Goal: Task Accomplishment & Management: Use online tool/utility

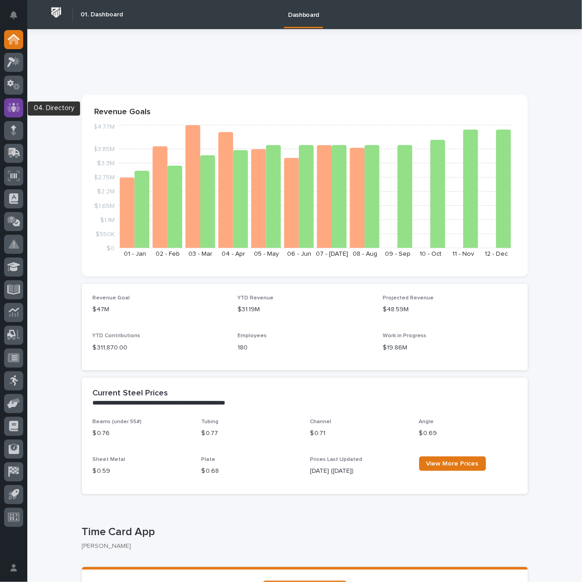
click at [15, 110] on icon at bounding box center [13, 107] width 5 height 9
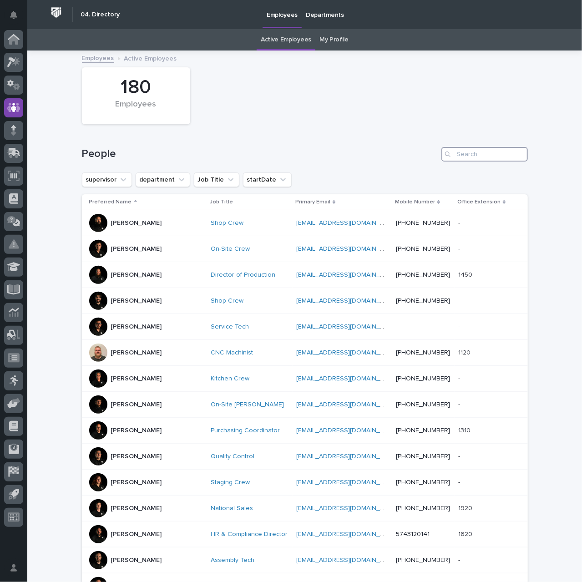
click at [460, 155] on input "Search" at bounding box center [484, 154] width 86 height 15
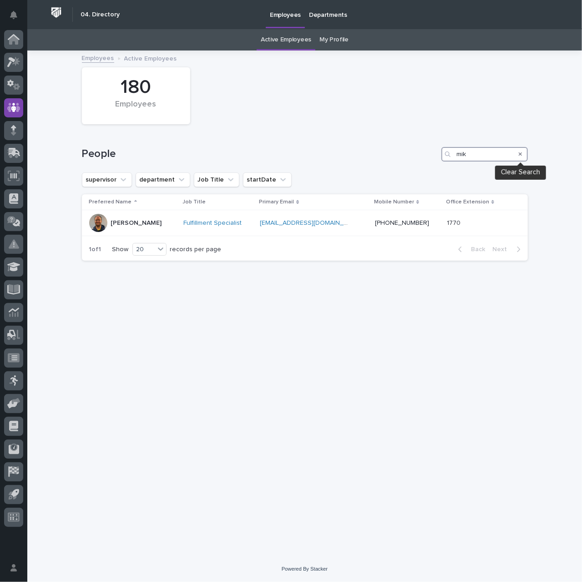
type input "mik"
click at [520, 154] on icon "Search" at bounding box center [520, 154] width 4 height 4
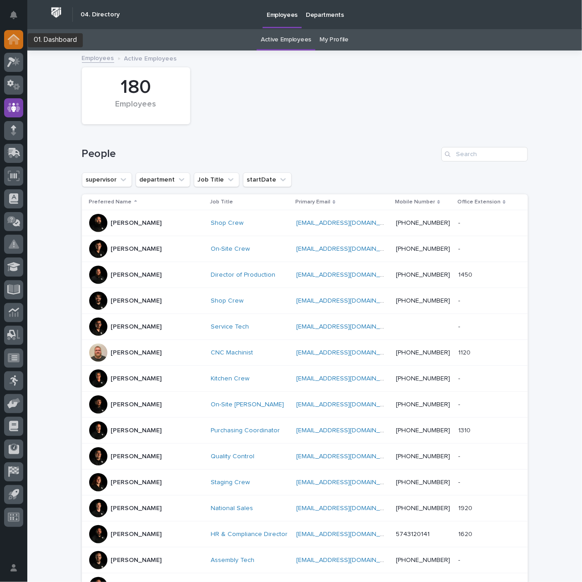
click at [10, 42] on icon at bounding box center [13, 39] width 9 height 9
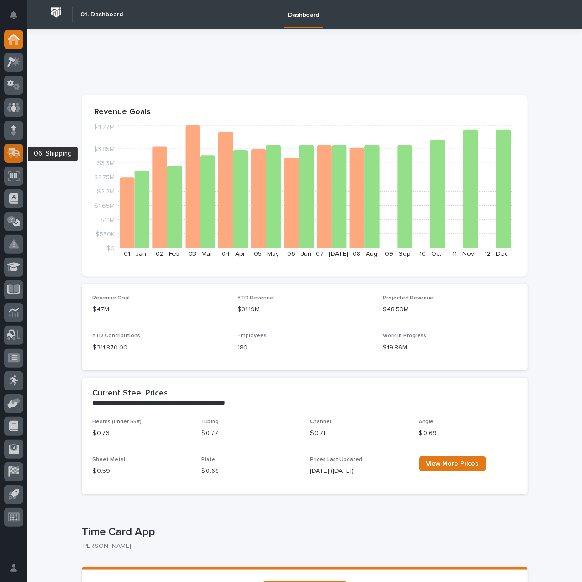
click at [15, 151] on icon at bounding box center [15, 152] width 12 height 9
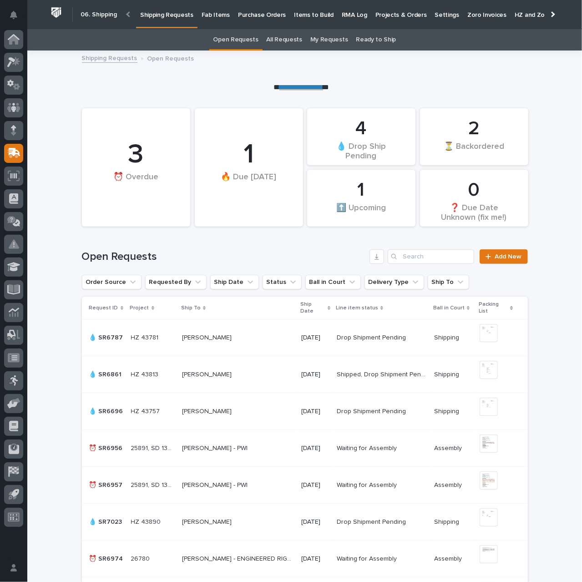
click at [208, 16] on p "Fab Items" at bounding box center [215, 9] width 28 height 19
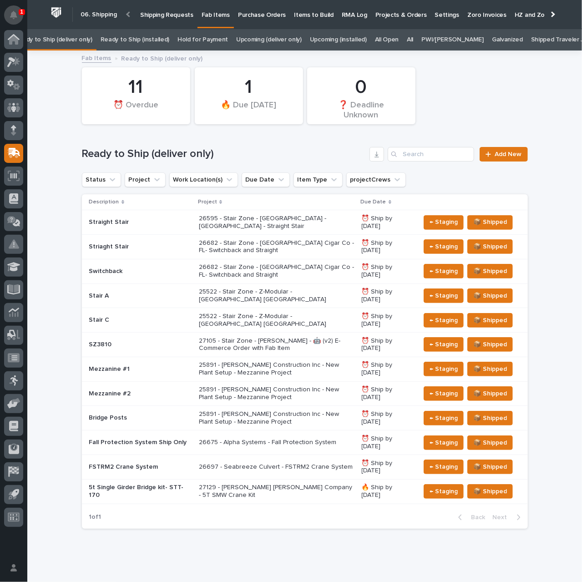
click at [15, 15] on icon "Notifications" at bounding box center [13, 15] width 7 height 8
click at [249, 146] on div "Ready to Ship (deliver only) Add New" at bounding box center [305, 151] width 446 height 44
click at [249, 483] on p "27129 - [PERSON_NAME] [PERSON_NAME] Company - 5T SMW Crane Kit" at bounding box center [276, 490] width 155 height 15
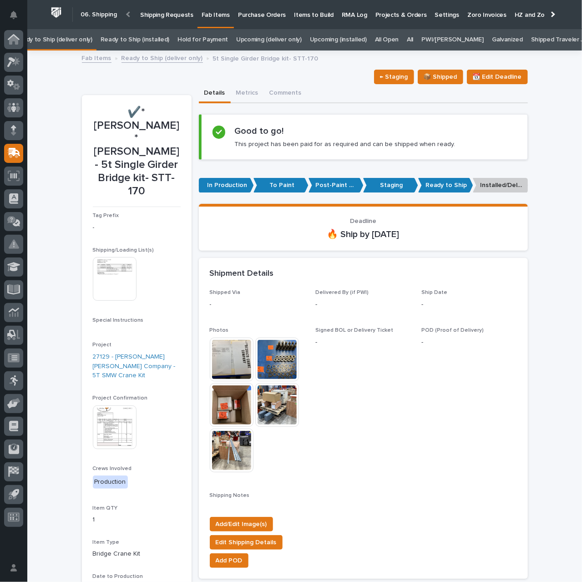
click at [176, 14] on p "Shipping Requests" at bounding box center [166, 9] width 53 height 19
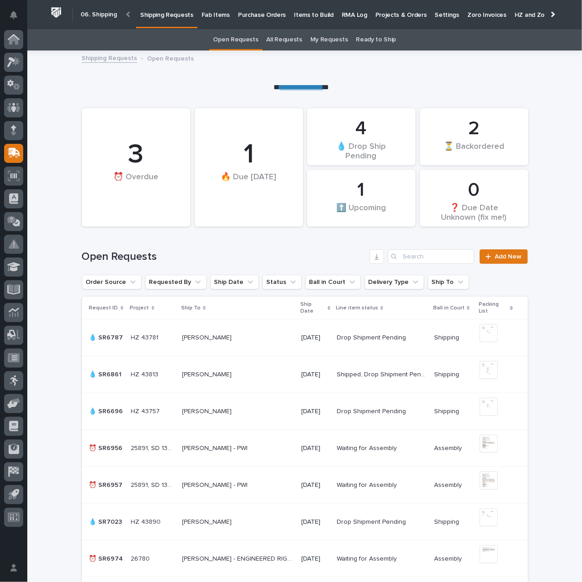
click at [212, 10] on p "Fab Items" at bounding box center [215, 9] width 28 height 19
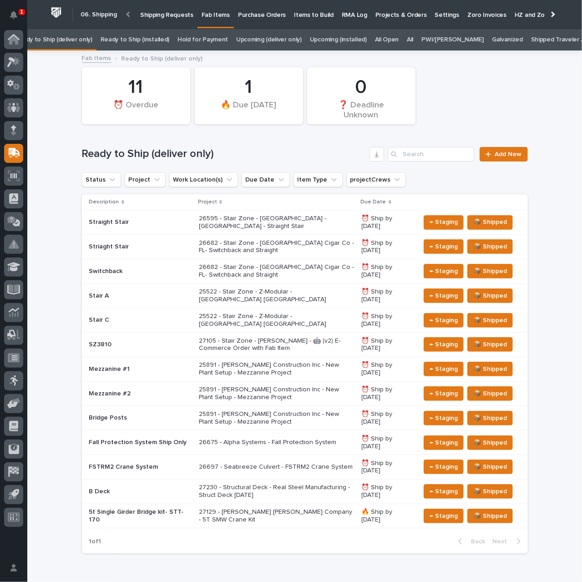
click at [266, 435] on div "26675 - Alpha Systems - Fall Protection System" at bounding box center [276, 442] width 155 height 15
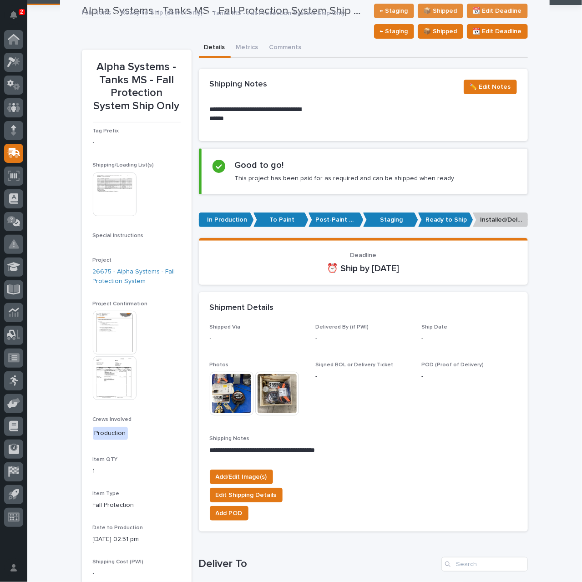
scroll to position [45, 0]
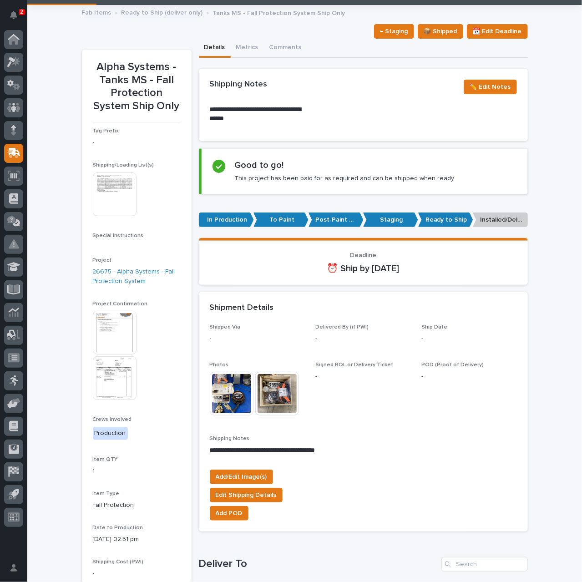
click at [113, 334] on img at bounding box center [115, 333] width 44 height 44
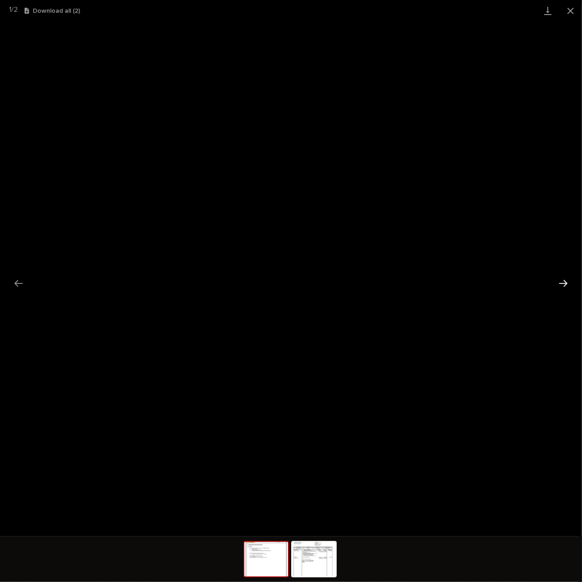
click at [565, 285] on button "Next slide" at bounding box center [562, 283] width 19 height 18
click at [566, 282] on button "Next slide" at bounding box center [562, 283] width 19 height 18
click at [568, 11] on button "Close gallery" at bounding box center [570, 10] width 23 height 21
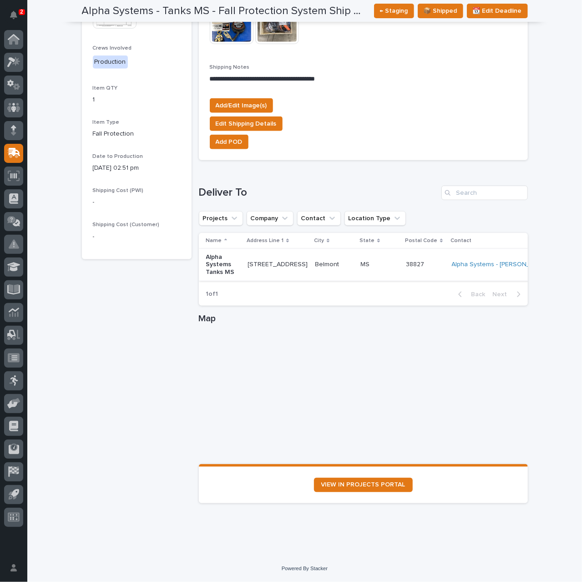
scroll to position [247, 0]
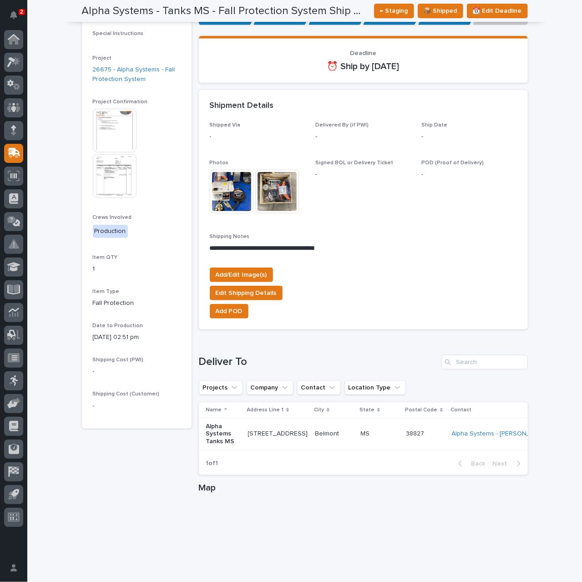
click at [111, 179] on img at bounding box center [115, 176] width 44 height 44
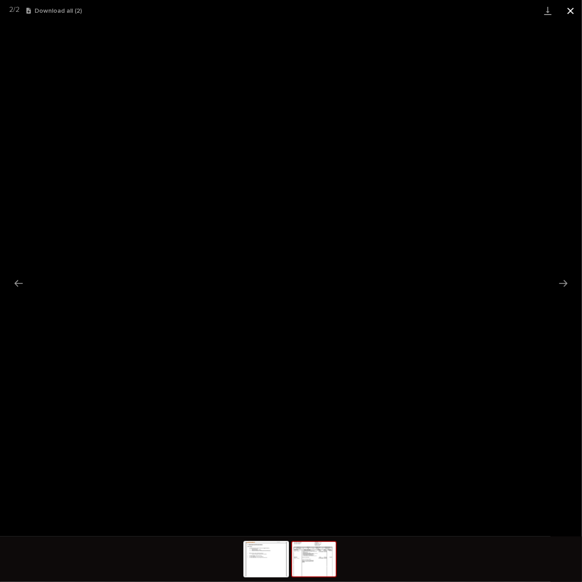
click at [569, 9] on button "Close gallery" at bounding box center [570, 10] width 23 height 21
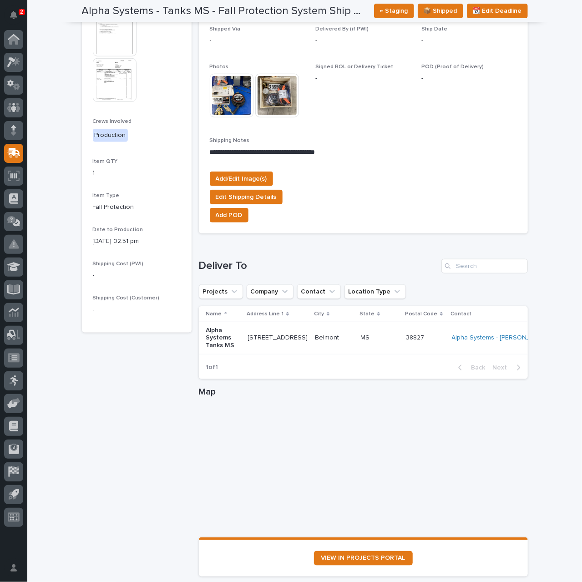
scroll to position [384, 0]
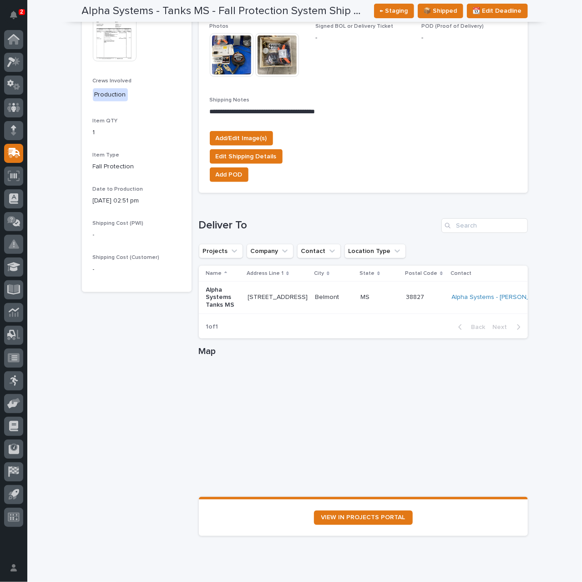
click at [361, 298] on div "MS MS" at bounding box center [380, 297] width 38 height 15
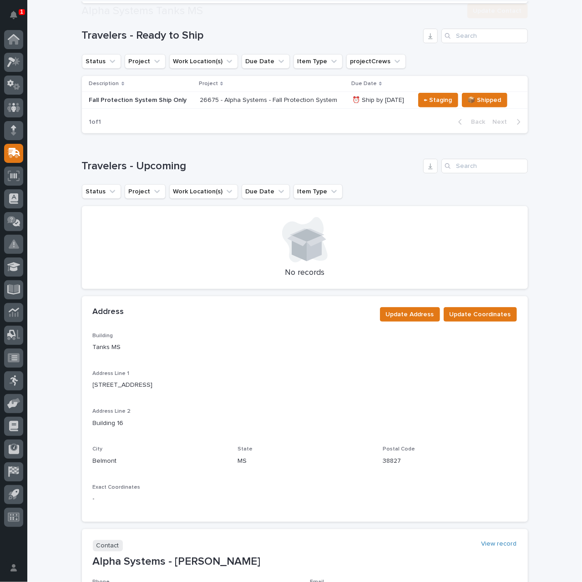
scroll to position [273, 0]
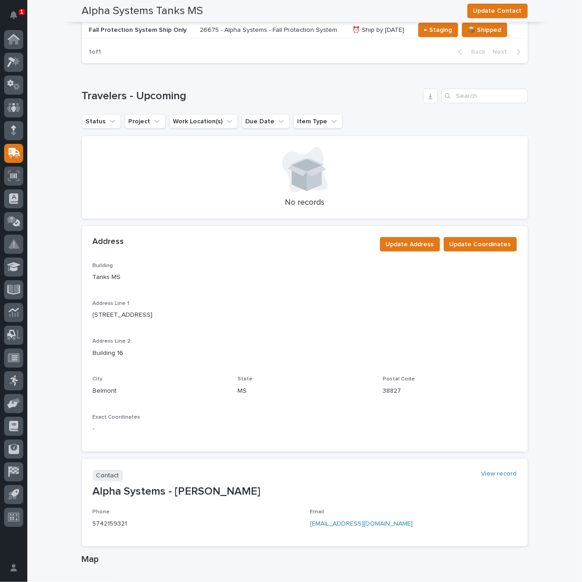
drag, startPoint x: 260, startPoint y: 332, endPoint x: 431, endPoint y: 304, distance: 173.8
click at [431, 304] on p "Address Line 1" at bounding box center [305, 303] width 424 height 6
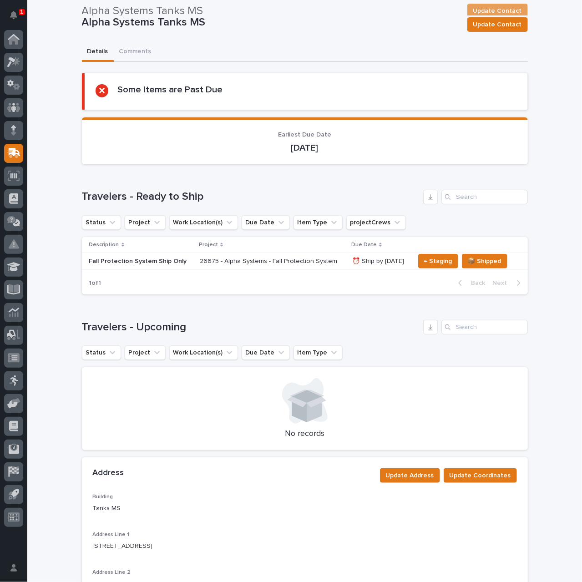
scroll to position [0, 0]
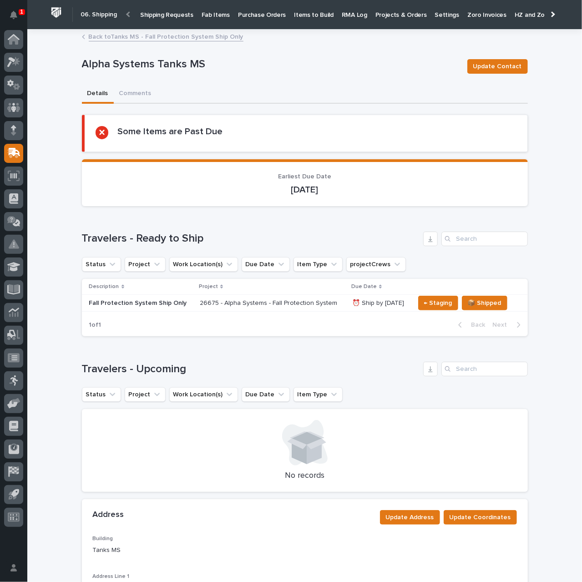
click at [139, 39] on link "Back to Tanks MS - Fall Protection System Ship Only" at bounding box center [166, 36] width 155 height 10
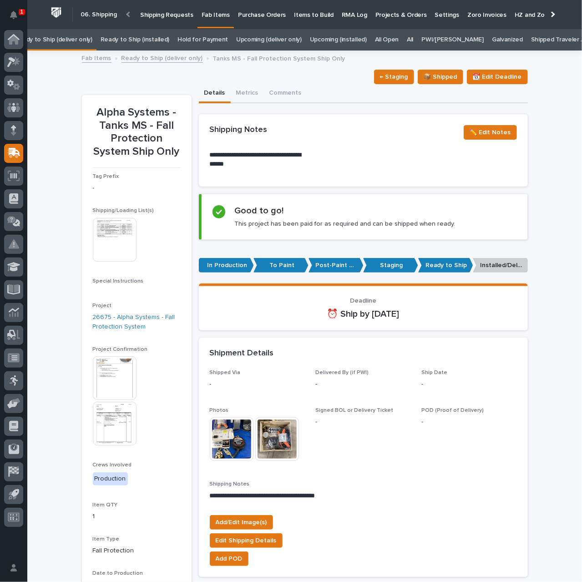
click at [158, 17] on p "Shipping Requests" at bounding box center [166, 9] width 53 height 19
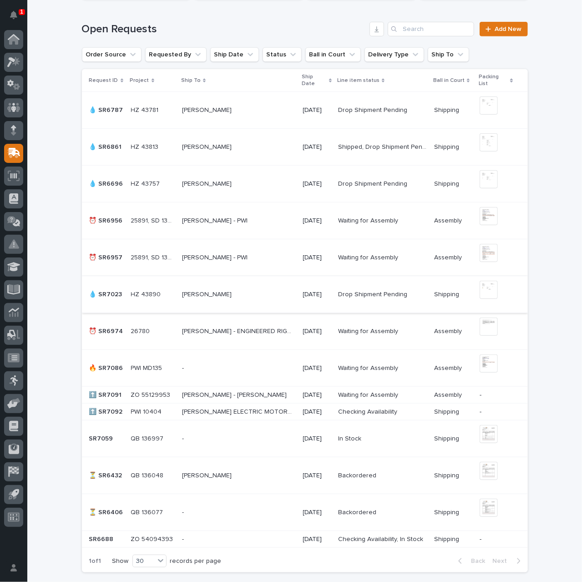
scroll to position [236, 0]
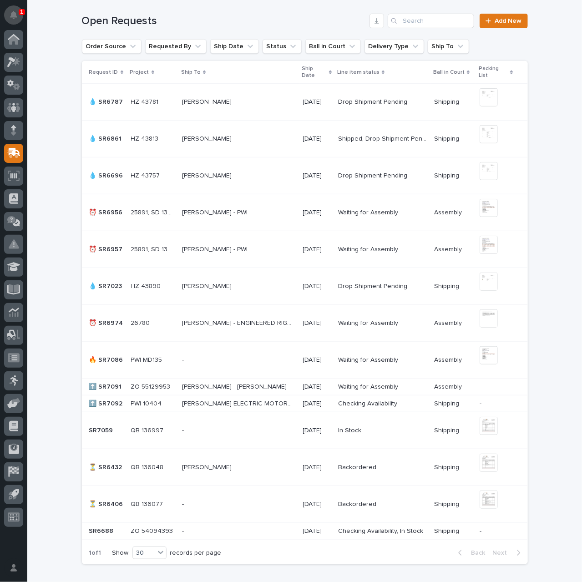
click at [15, 15] on icon "Notifications" at bounding box center [13, 15] width 7 height 8
click at [47, 14] on div "Loading... Saving… Loading... Saving… 1 ⬆️ Upcoming 1 🔥 Due [DATE] 4 💧 Drop Shi…" at bounding box center [304, 237] width 554 height 760
click at [11, 15] on icon "Notifications" at bounding box center [13, 15] width 7 height 8
click at [54, 14] on div "Loading... Saving… Loading... Saving… 1 ⬆️ Upcoming 1 🔥 Due [DATE] 4 💧 Drop Shi…" at bounding box center [304, 237] width 554 height 760
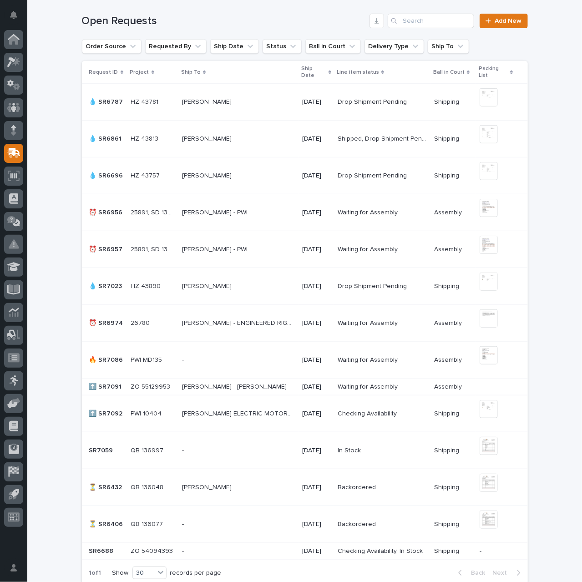
scroll to position [246, 0]
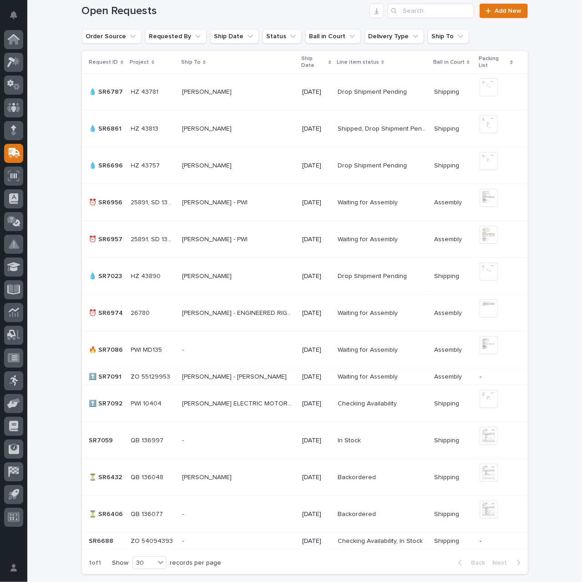
click at [275, 401] on p at bounding box center [238, 404] width 113 height 8
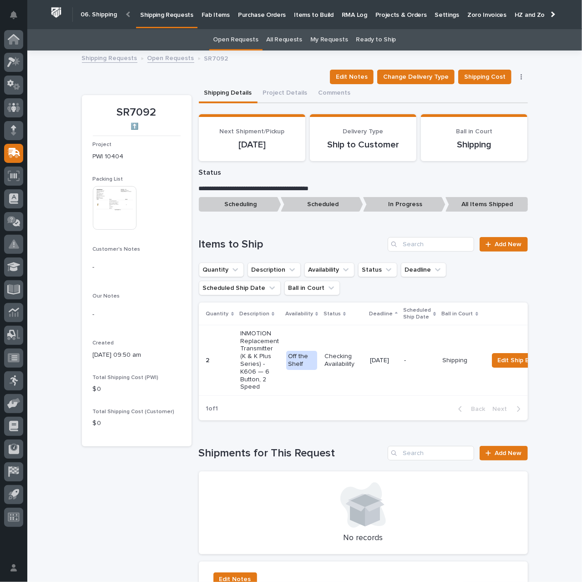
click at [348, 376] on td "Checking Availability" at bounding box center [343, 360] width 45 height 70
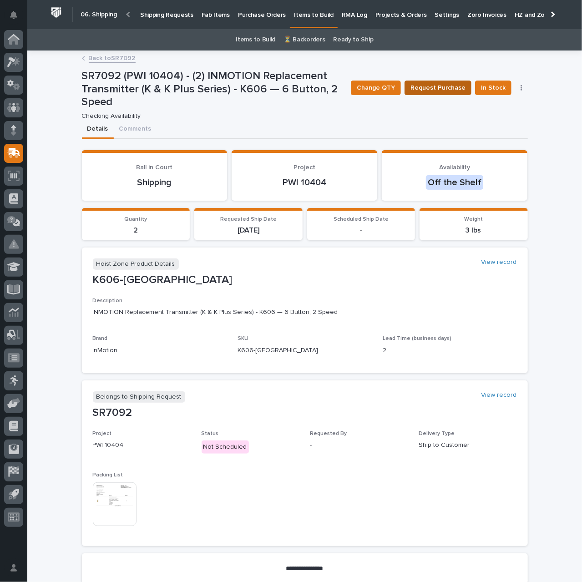
click at [438, 91] on span "Request Purchase" at bounding box center [437, 87] width 55 height 11
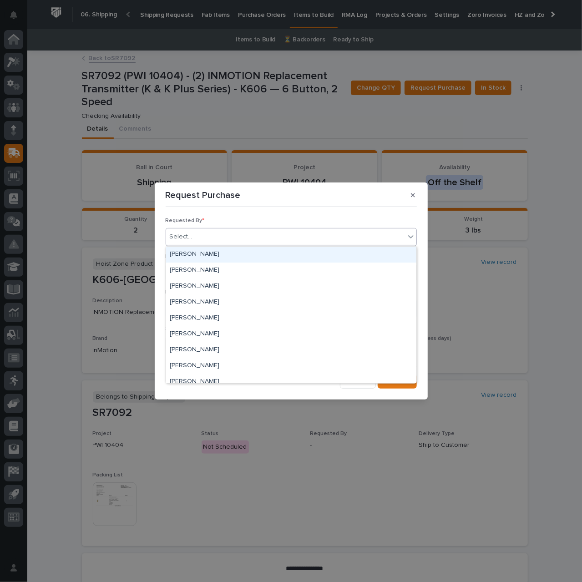
click at [226, 239] on div "Select..." at bounding box center [285, 236] width 239 height 15
type input "***"
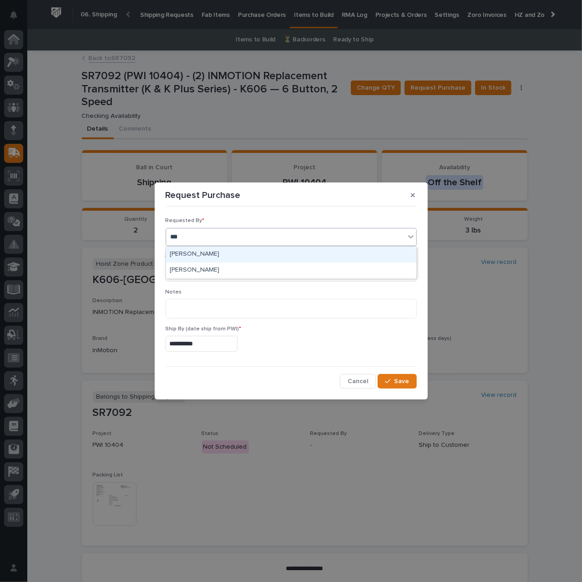
click at [231, 252] on div "[PERSON_NAME]" at bounding box center [291, 254] width 250 height 16
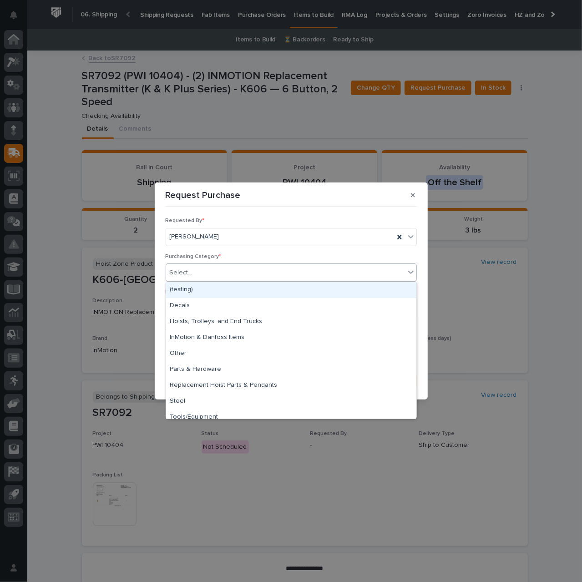
click at [226, 274] on div "Select..." at bounding box center [285, 272] width 239 height 15
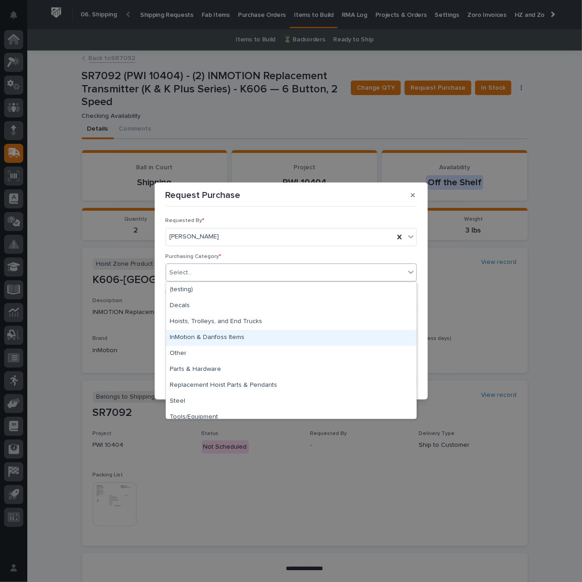
click at [243, 333] on div "InMotion & Danfoss Items" at bounding box center [291, 338] width 250 height 16
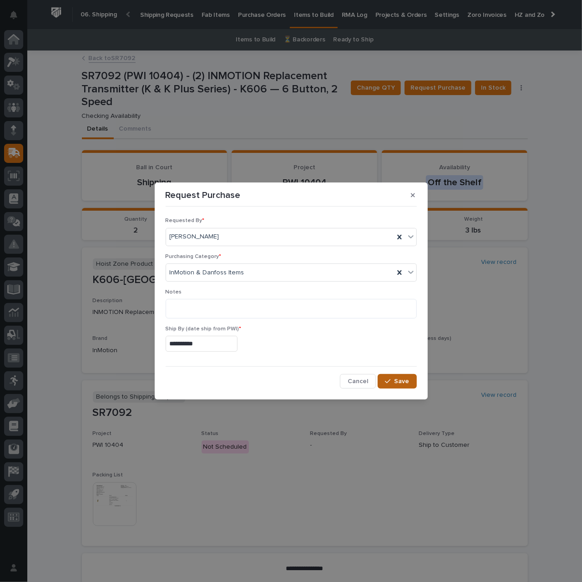
click at [403, 381] on span "Save" at bounding box center [401, 381] width 15 height 8
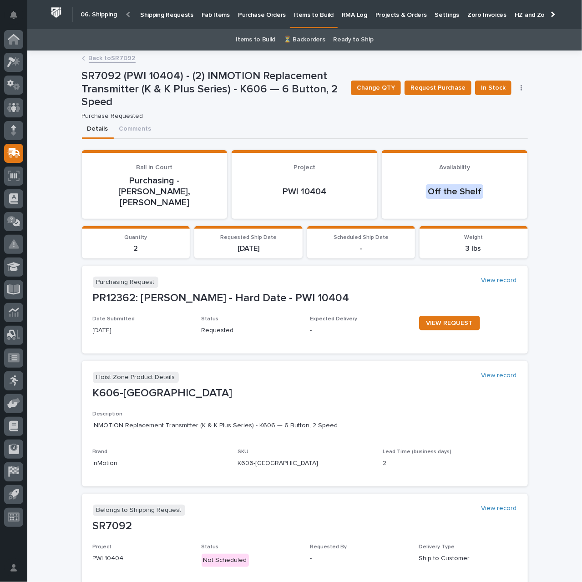
click at [173, 19] on link "Shipping Requests" at bounding box center [166, 14] width 61 height 28
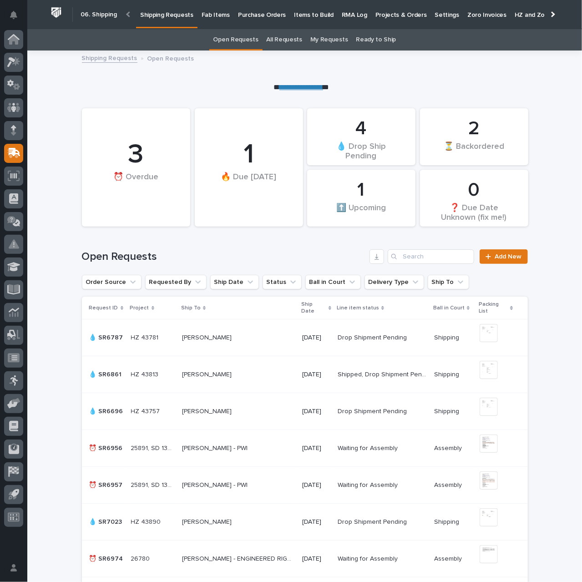
click at [218, 15] on p "Fab Items" at bounding box center [215, 9] width 28 height 19
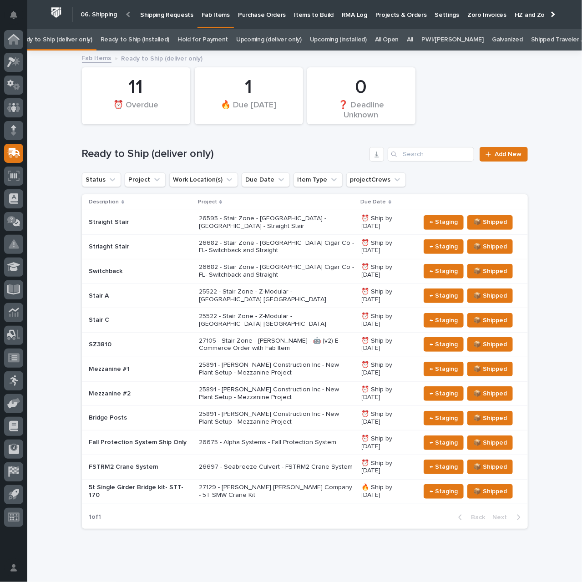
click at [263, 13] on p "Purchase Orders" at bounding box center [262, 9] width 48 height 19
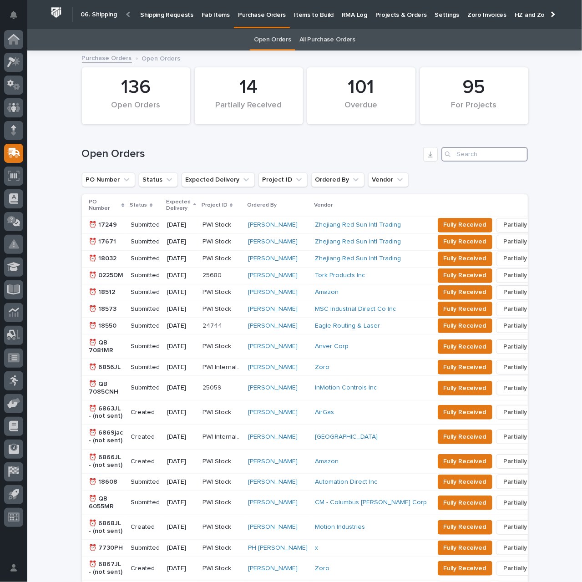
click at [464, 154] on input "Search" at bounding box center [484, 154] width 86 height 15
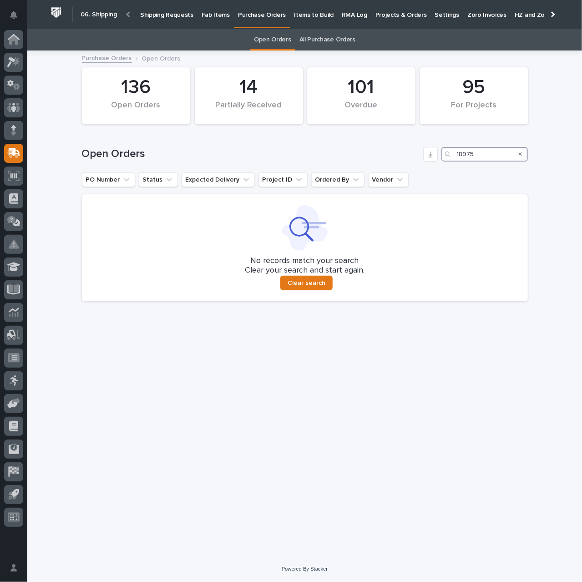
type input "18975"
click at [171, 14] on p "Shipping Requests" at bounding box center [166, 9] width 53 height 19
